Goal: Check status: Check status

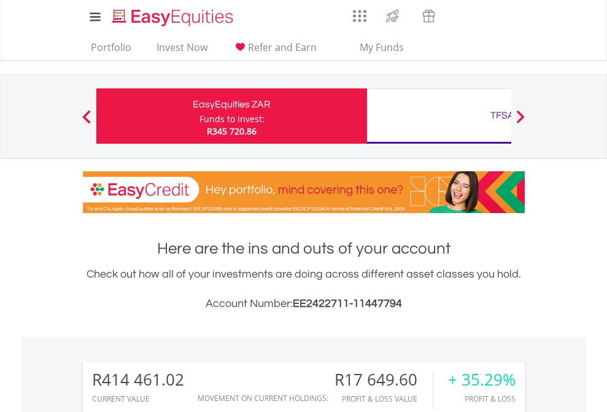
scroll to position [118, 193]
click at [199, 116] on div "Funds to invest:" at bounding box center [231, 119] width 65 height 12
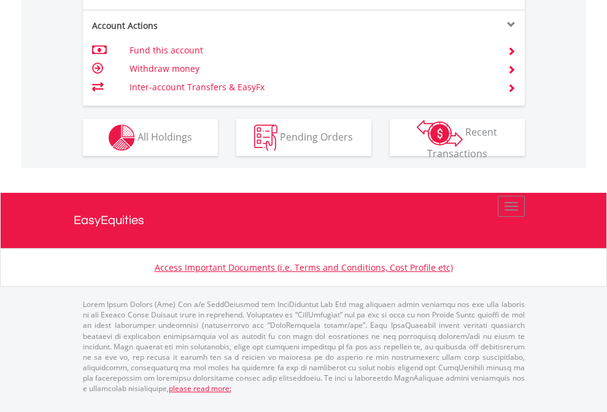
scroll to position [1201, 0]
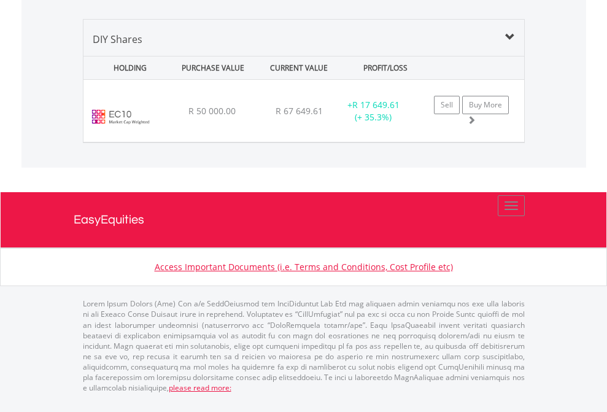
scroll to position [118, 193]
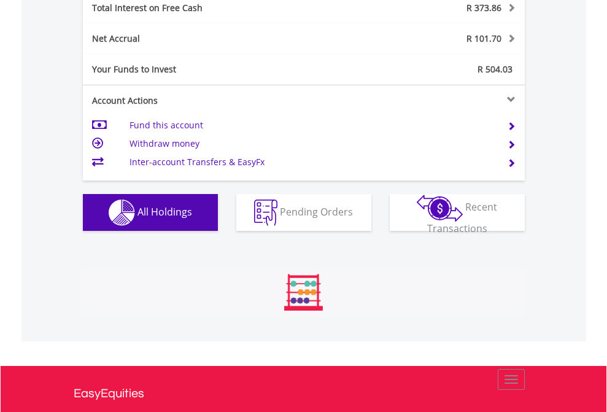
scroll to position [118, 193]
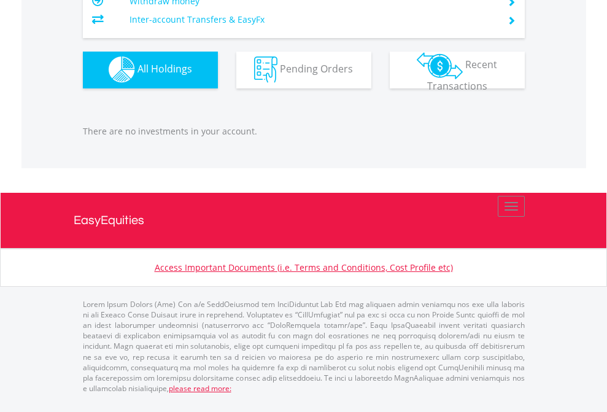
scroll to position [118, 193]
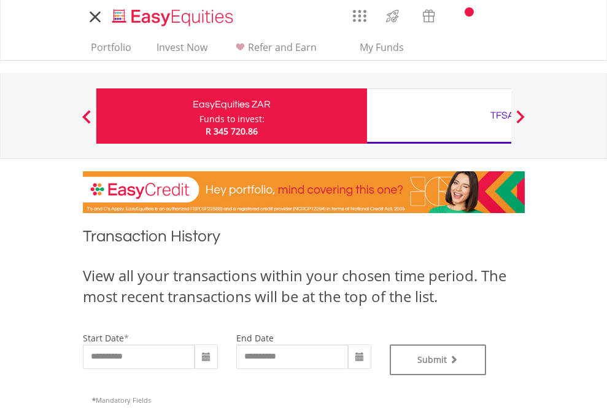
type input "**********"
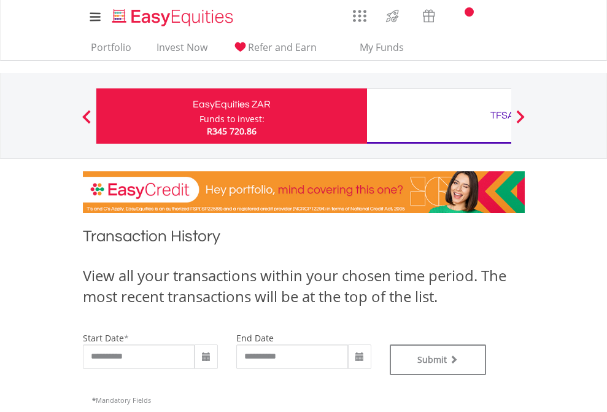
click at [439, 116] on div "TFSA" at bounding box center [502, 115] width 256 height 17
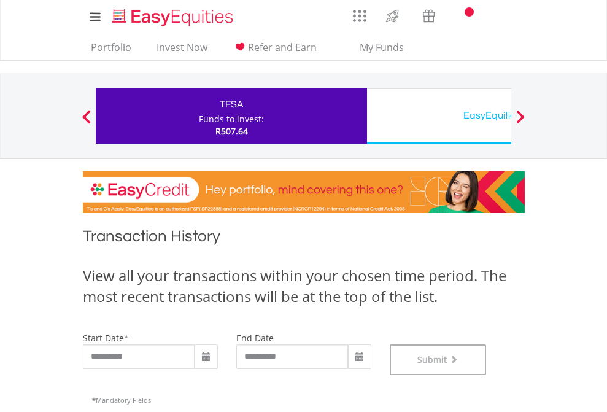
scroll to position [498, 0]
click at [439, 116] on div "EasyEquities USD" at bounding box center [502, 115] width 256 height 17
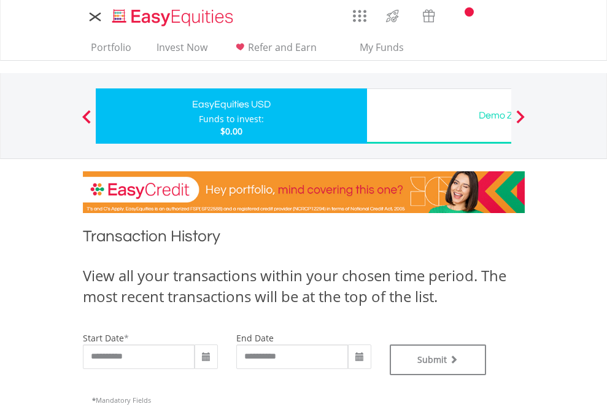
type input "**********"
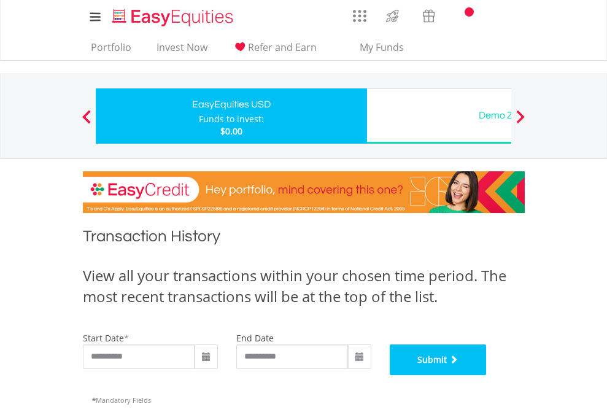
click at [487, 375] on button "Submit" at bounding box center [438, 359] width 97 height 31
